Goal: Task Accomplishment & Management: Use online tool/utility

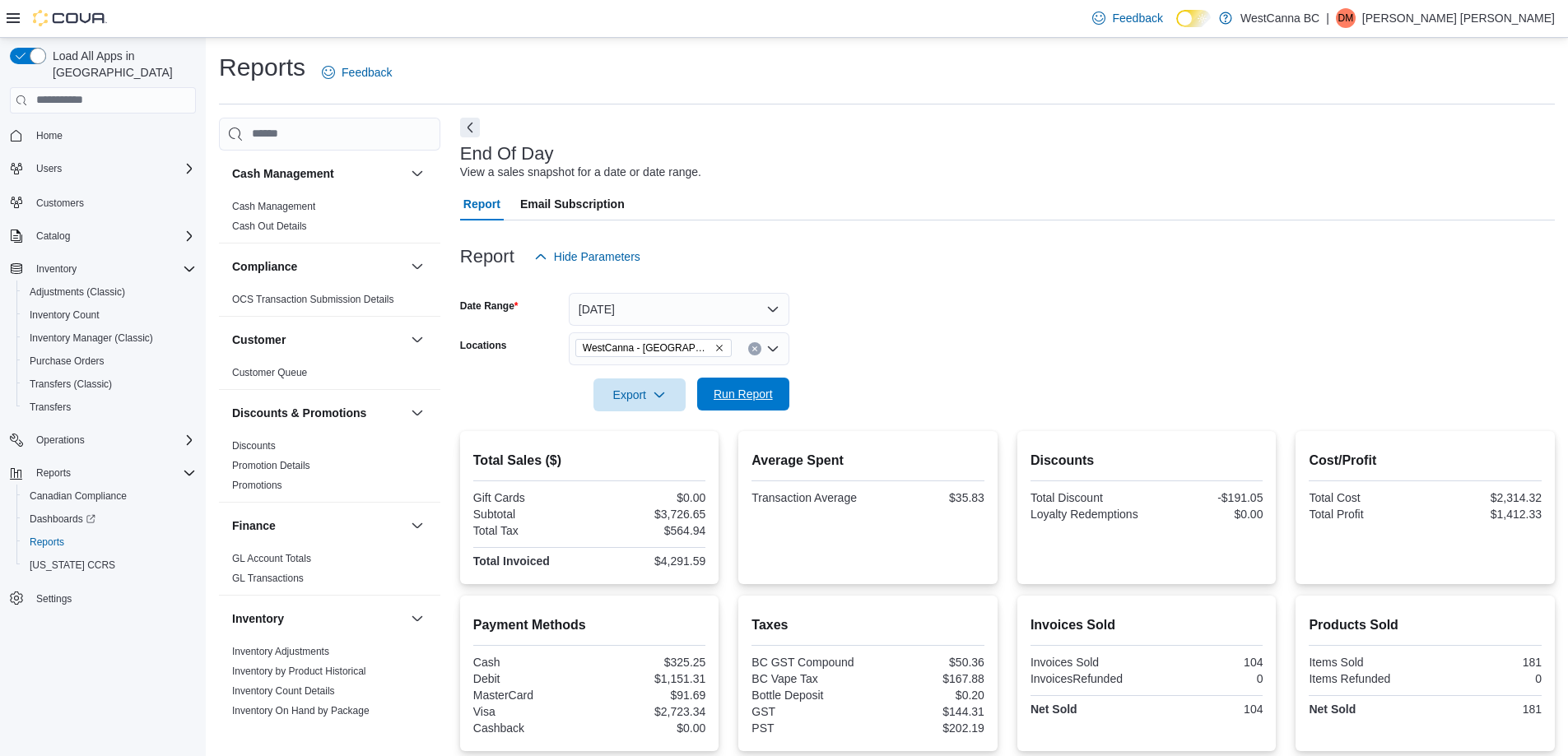
click at [784, 391] on button "Run Report" at bounding box center [743, 394] width 92 height 33
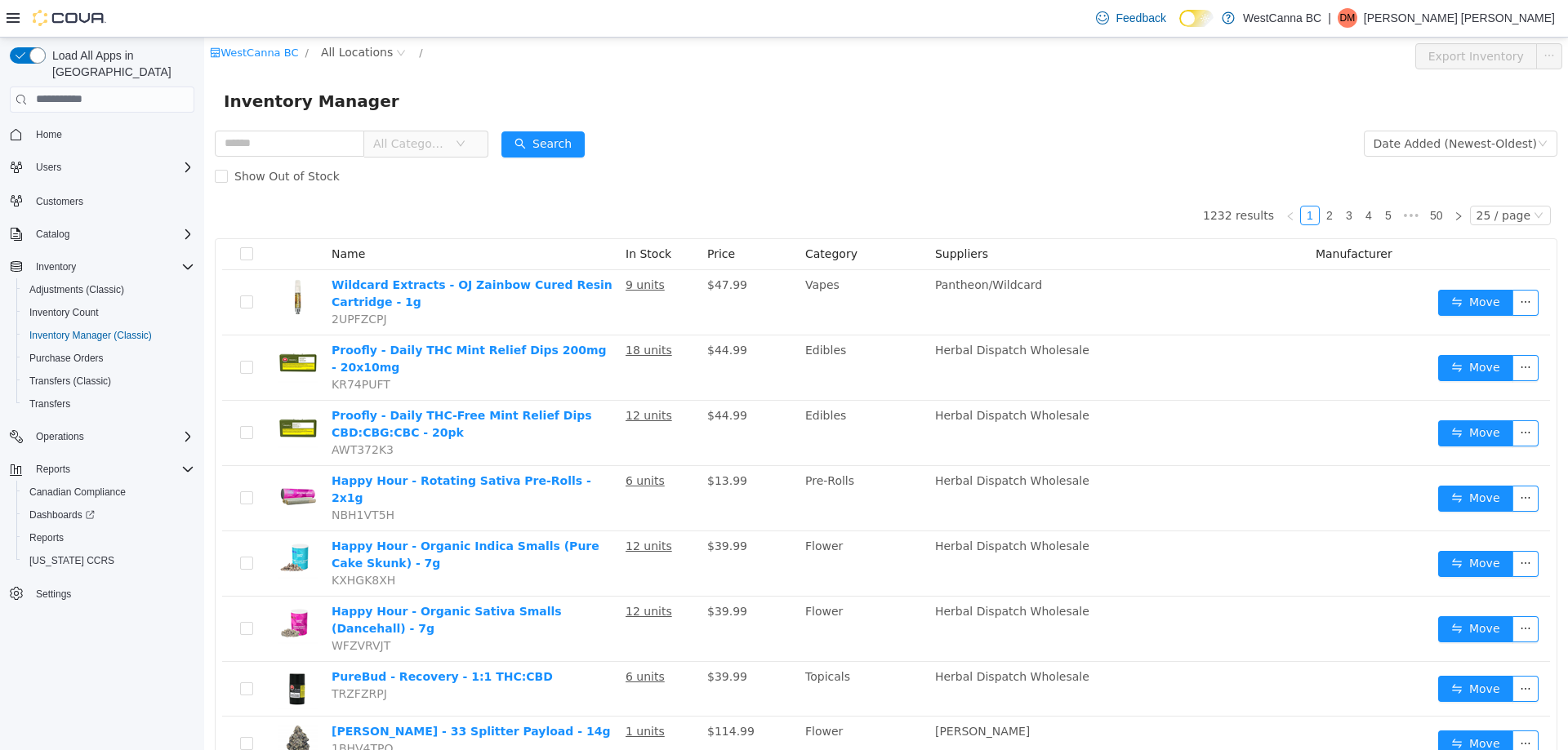
click at [381, 62] on div "WestCanna [GEOGRAPHIC_DATA] / All Locations /" at bounding box center [773, 55] width 1127 height 26
click at [378, 57] on span "All Locations" at bounding box center [357, 51] width 72 height 18
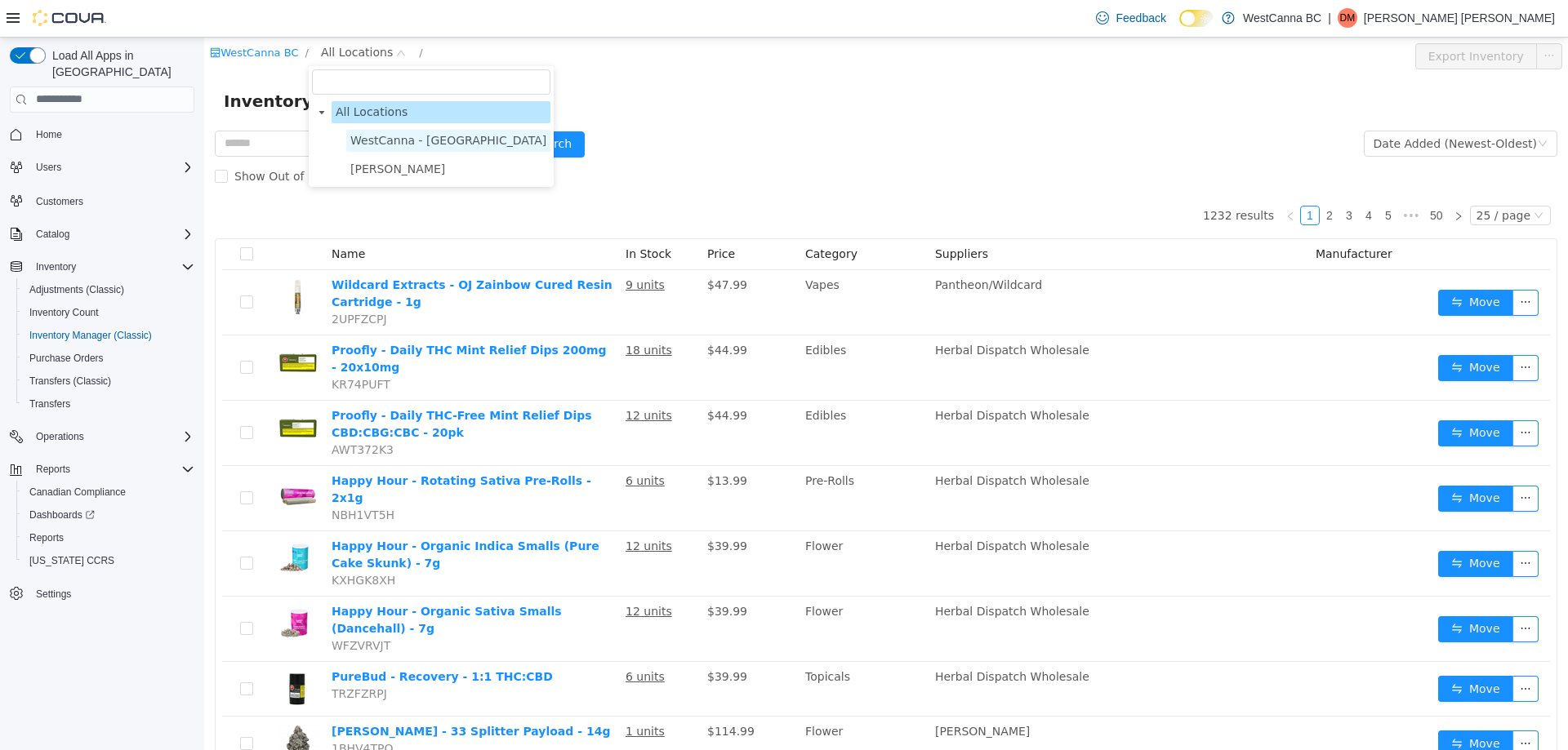
click at [394, 141] on span "WestCanna - [GEOGRAPHIC_DATA]" at bounding box center [449, 139] width 196 height 13
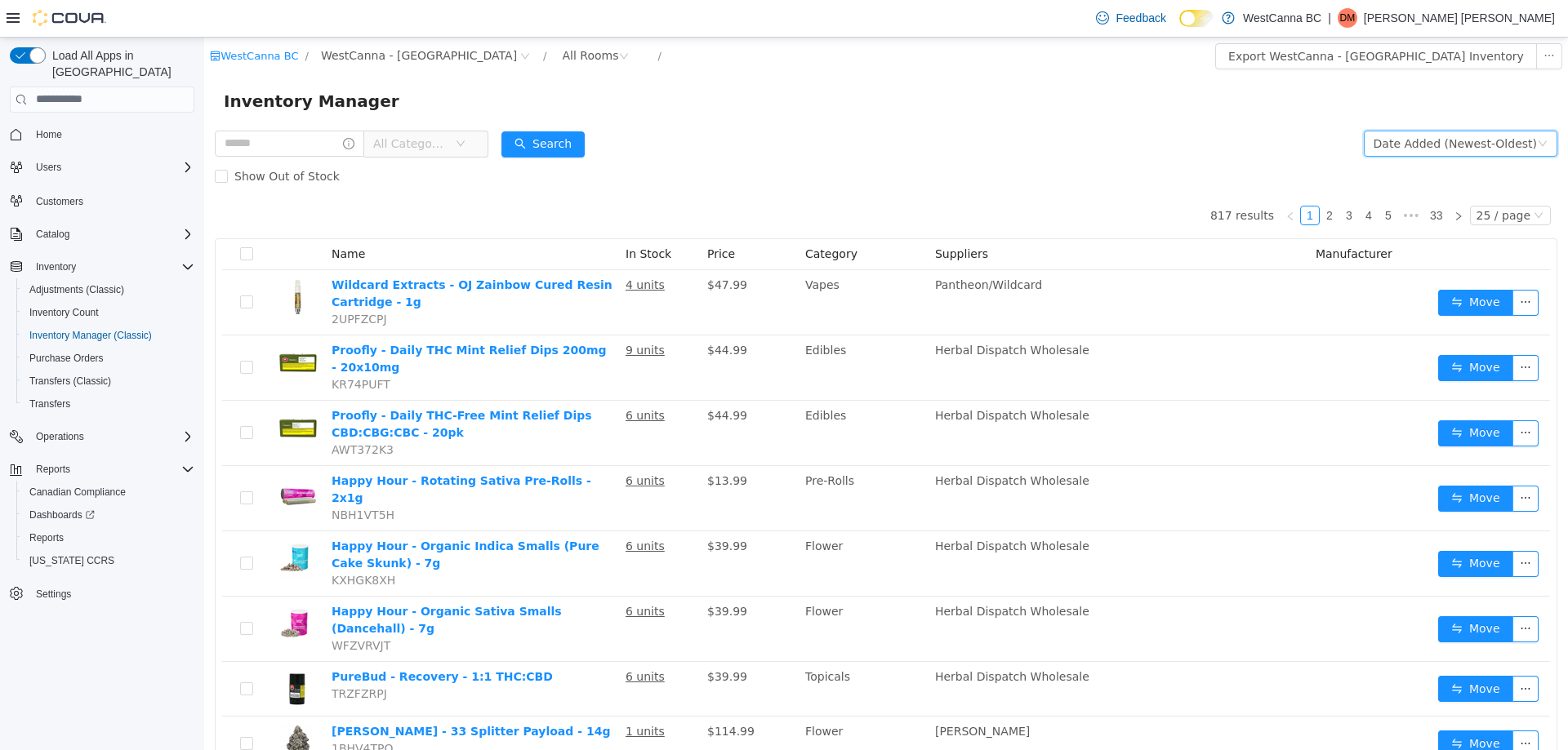
click at [1475, 149] on div "Date Added (Newest-Oldest)" at bounding box center [1455, 143] width 163 height 24
click at [1462, 176] on li "Alphabetical (A-Z)" at bounding box center [1454, 175] width 184 height 26
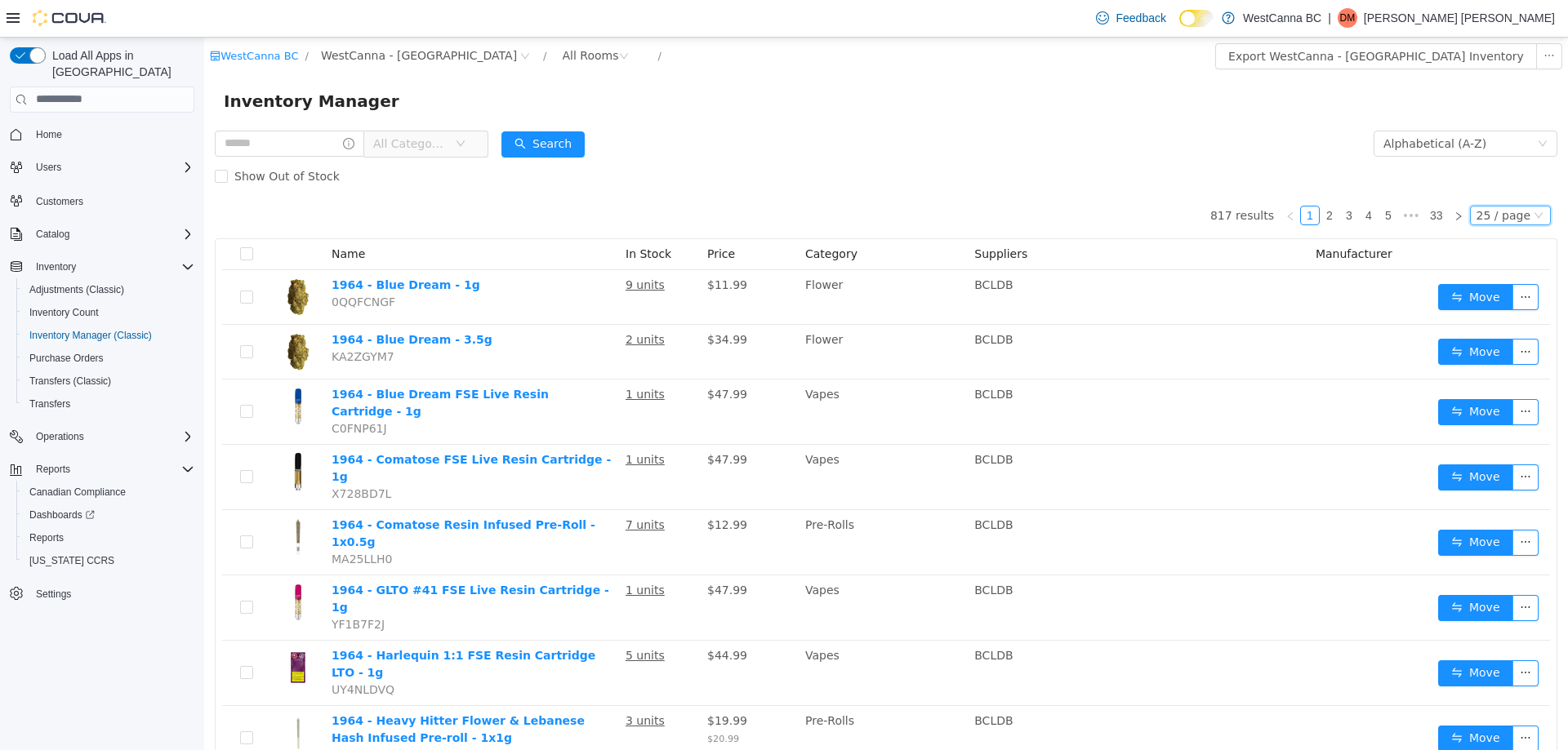
click at [1534, 215] on icon "icon: down" at bounding box center [1539, 215] width 10 height 10
click at [1509, 317] on li "50 / page" at bounding box center [1504, 320] width 79 height 26
